Goal: Task Accomplishment & Management: Manage account settings

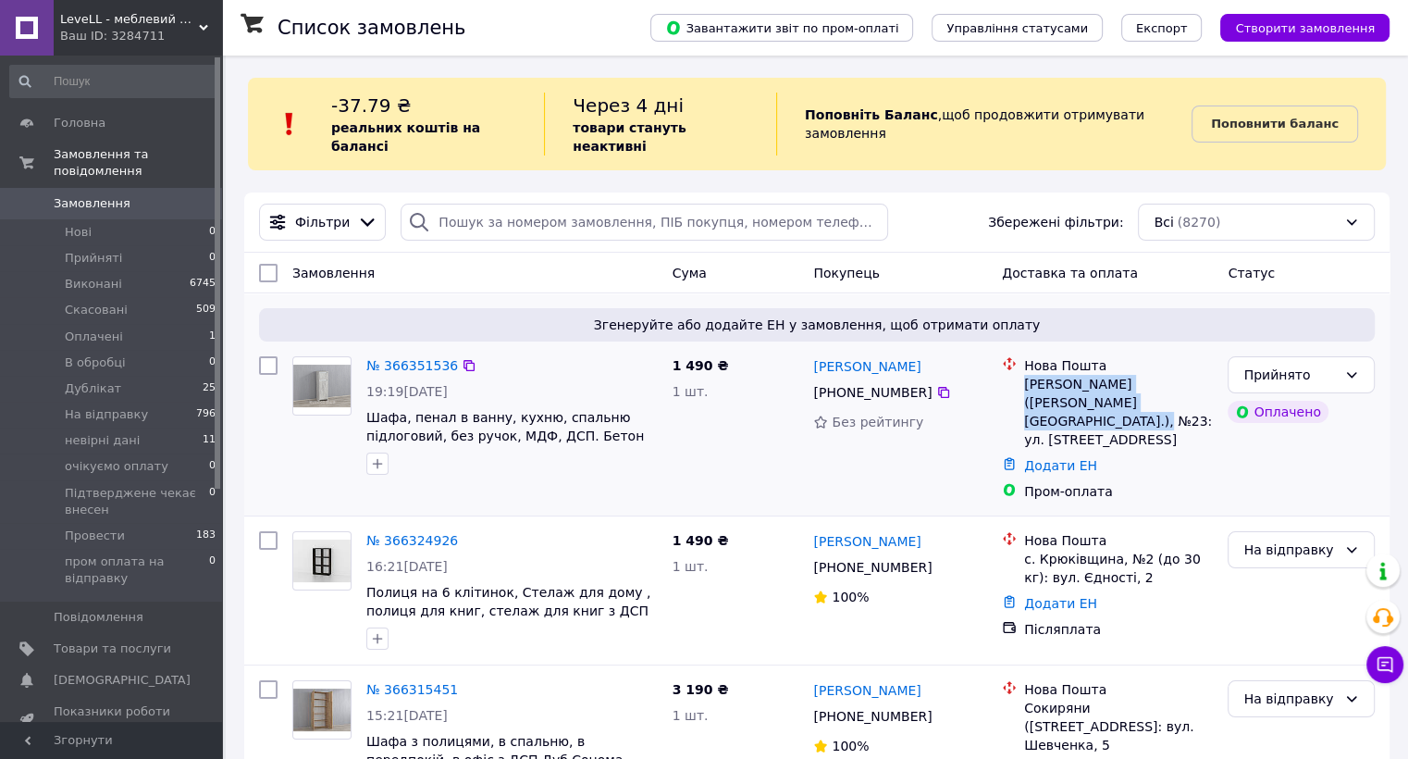
drag, startPoint x: 1130, startPoint y: 387, endPoint x: 1023, endPoint y: 362, distance: 109.3
click at [1024, 375] on div "[PERSON_NAME] ([PERSON_NAME][GEOGRAPHIC_DATA].), №23: ул. [STREET_ADDRESS]" at bounding box center [1118, 412] width 189 height 74
copy div "[PERSON_NAME] ([PERSON_NAME][GEOGRAPHIC_DATA].), №23: ул. [STREET_ADDRESS]"
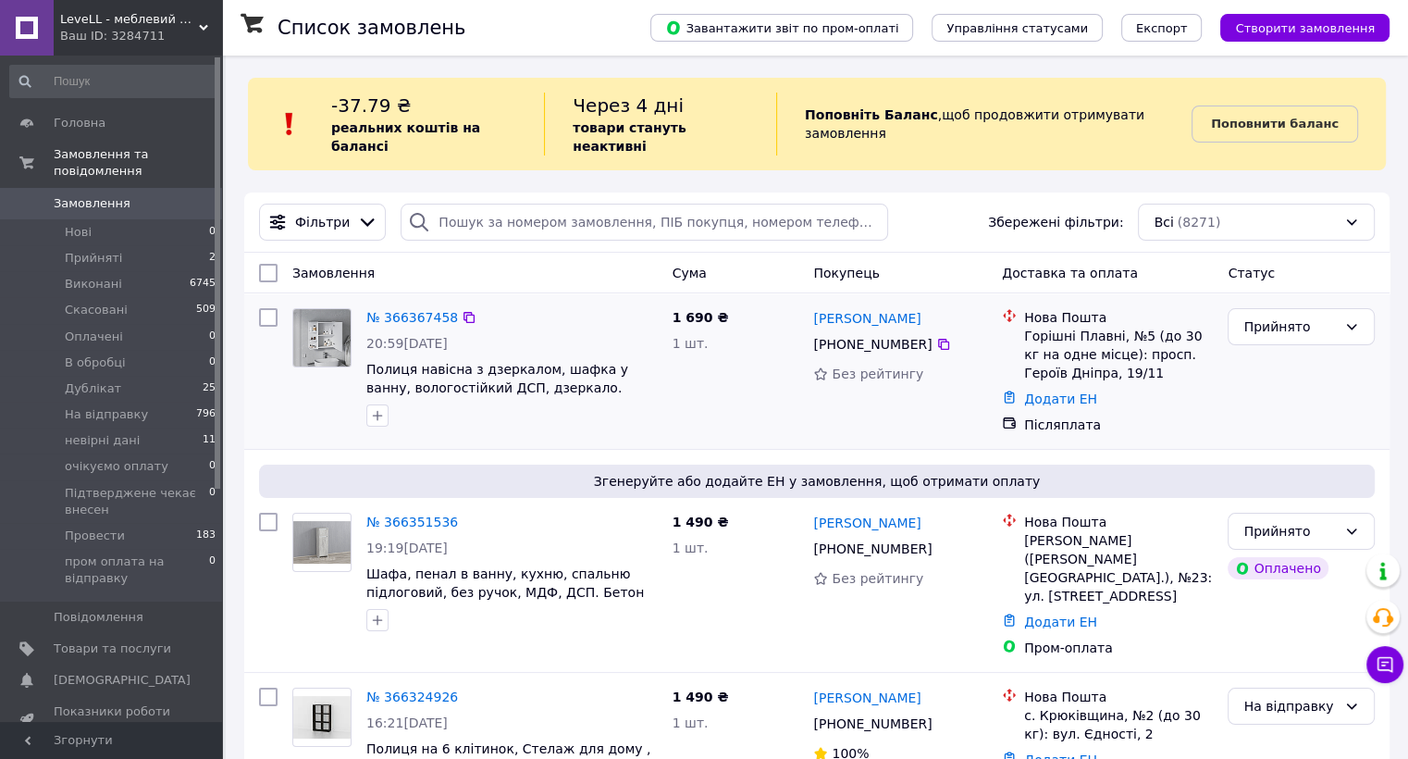
scroll to position [205, 0]
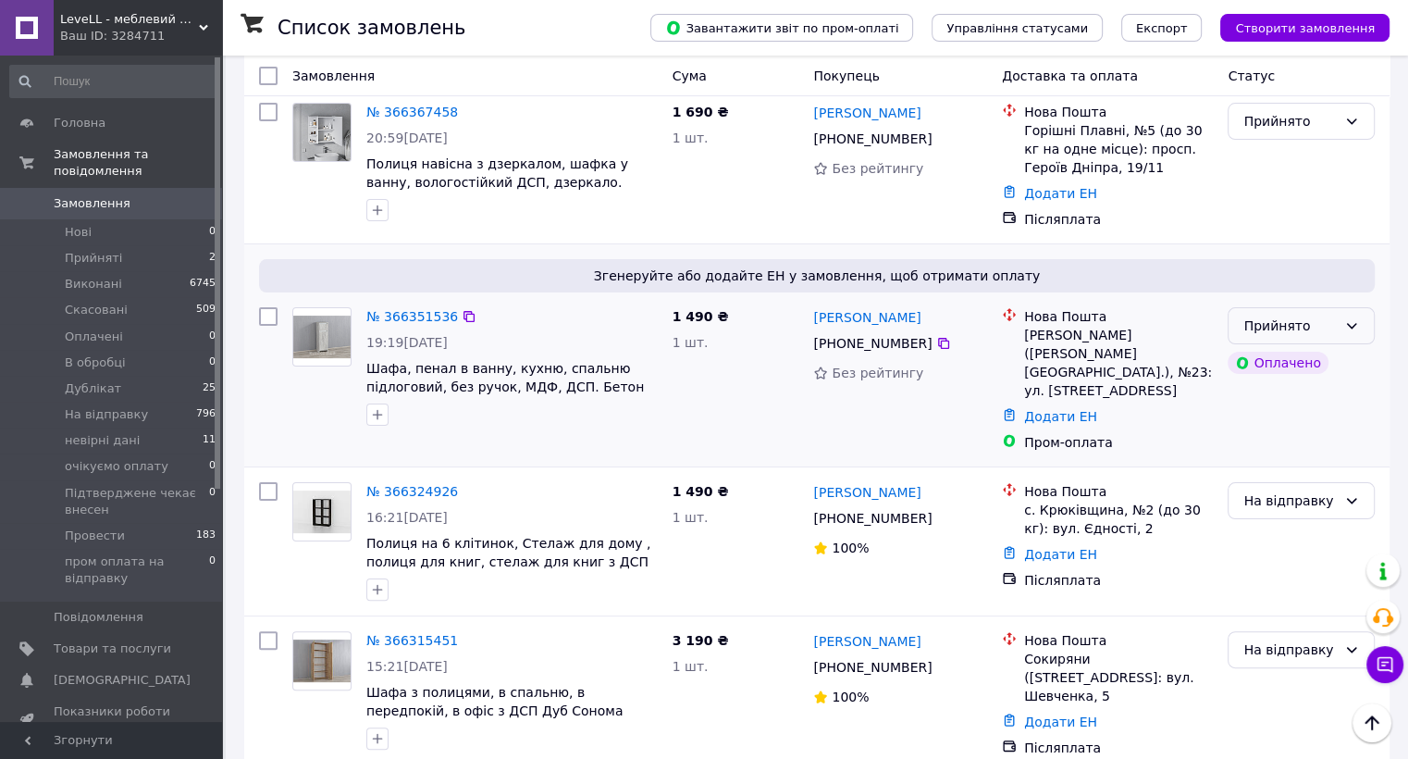
click at [1356, 318] on icon at bounding box center [1351, 325] width 15 height 15
click at [1289, 416] on li "На відправку" at bounding box center [1301, 410] width 145 height 33
click at [141, 245] on li "Прийняті 2" at bounding box center [113, 258] width 227 height 26
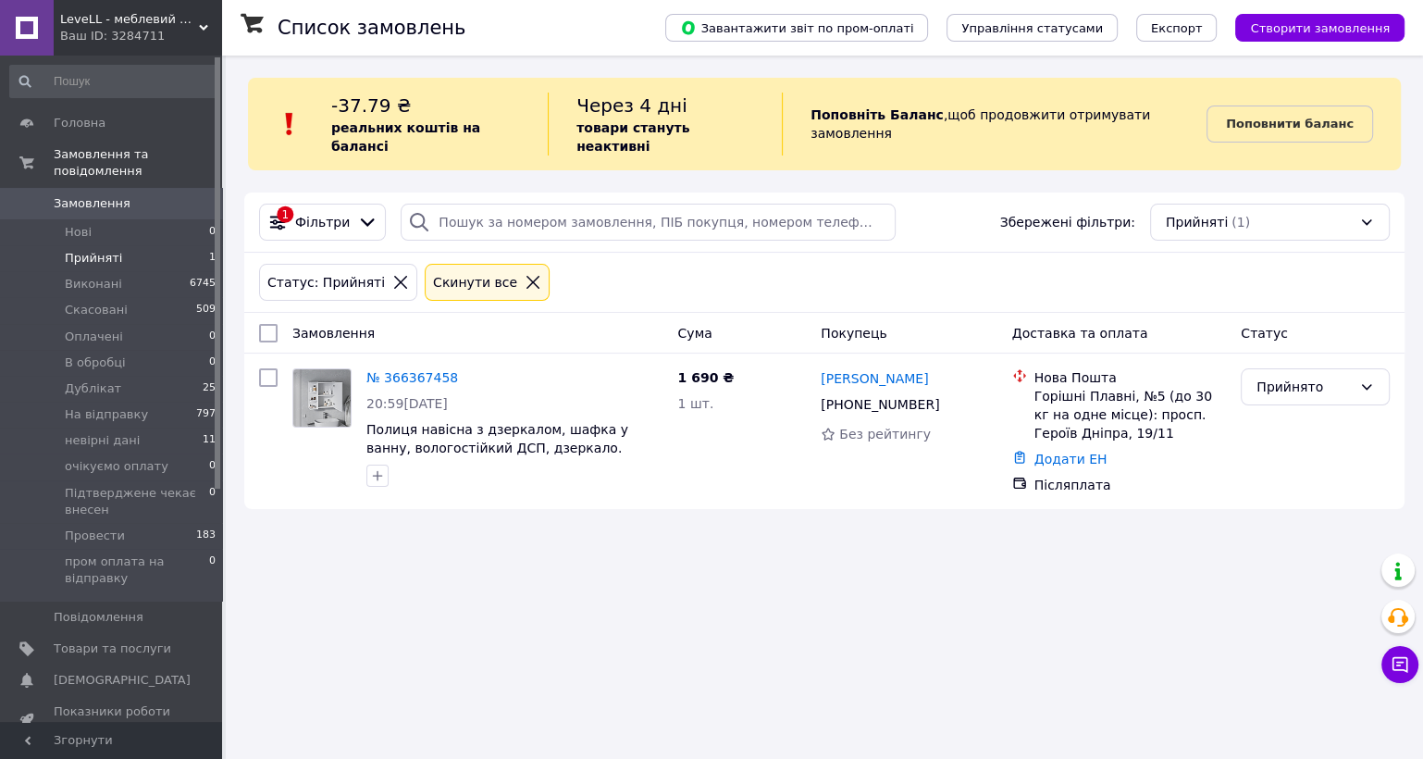
click at [122, 245] on li "Прийняті 1" at bounding box center [113, 258] width 227 height 26
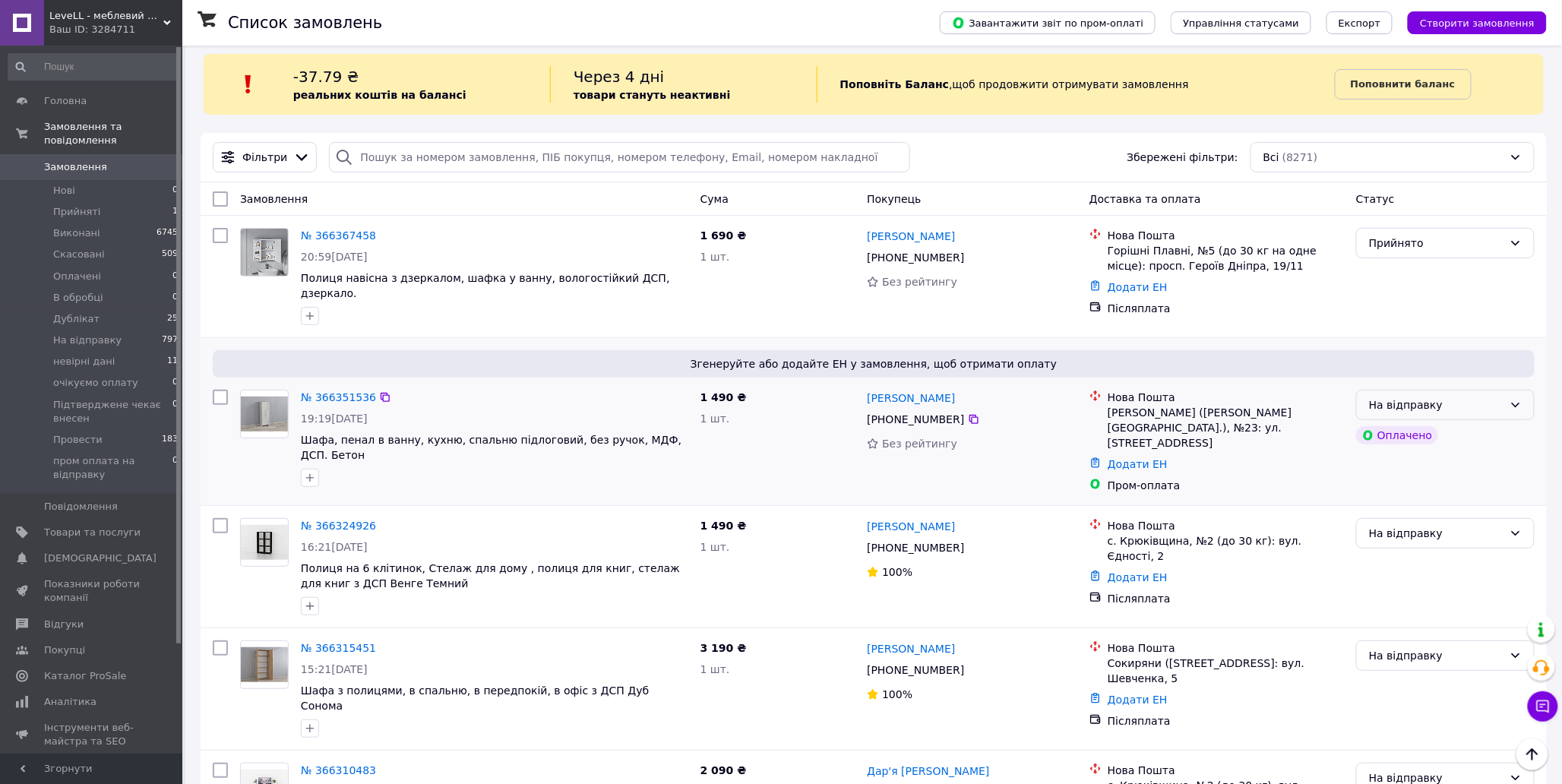
scroll to position [85, 0]
